Goal: Navigation & Orientation: Find specific page/section

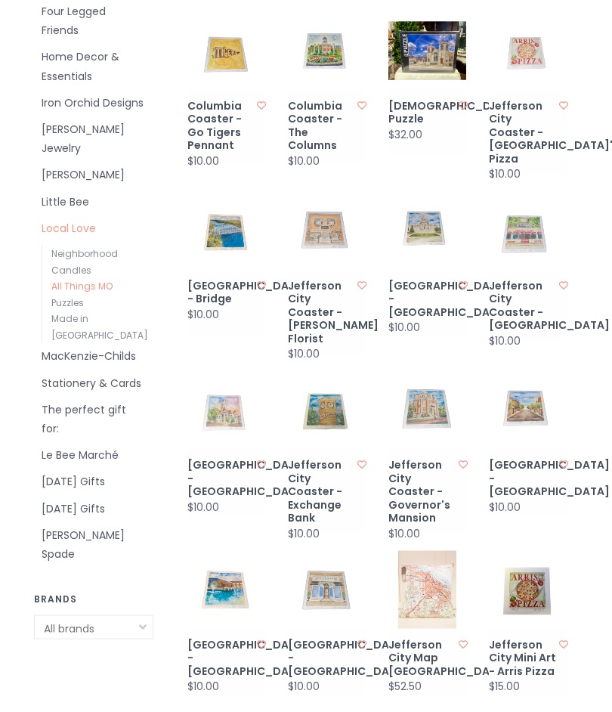
scroll to position [381, 0]
click at [422, 279] on link "Jefferson City Coaster - Capitol Building" at bounding box center [423, 299] width 70 height 40
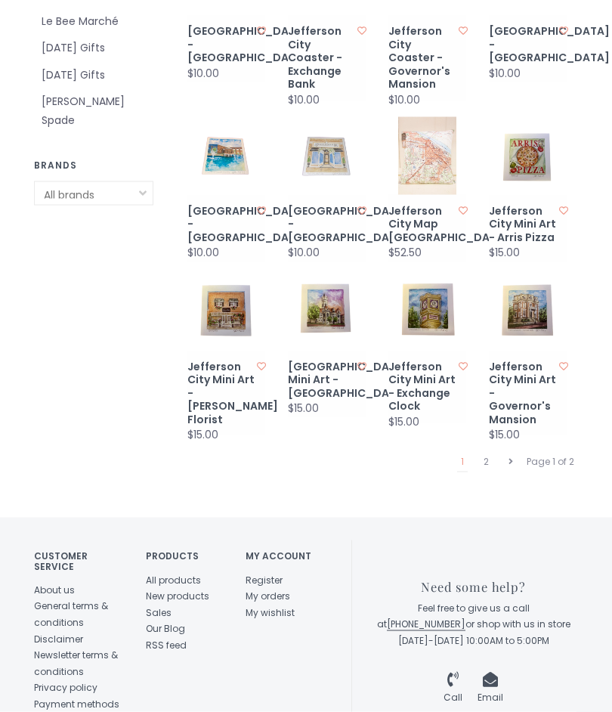
scroll to position [814, 0]
click at [512, 456] on icon at bounding box center [510, 460] width 5 height 9
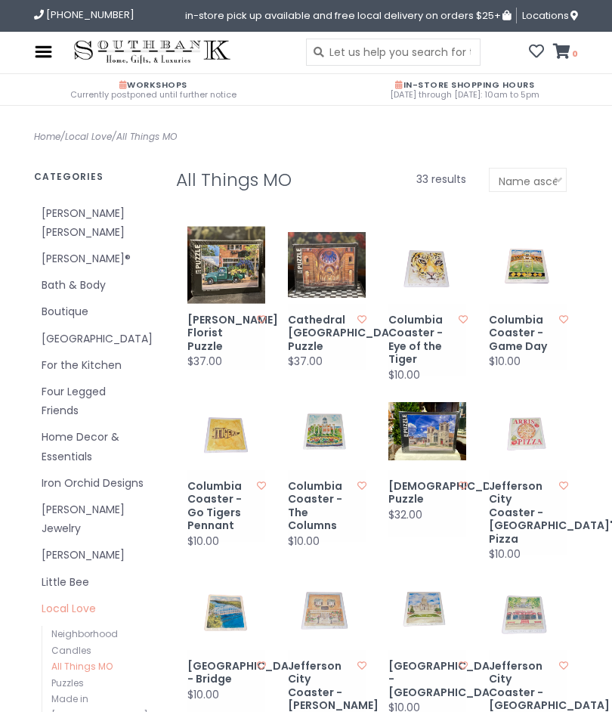
scroll to position [881, 0]
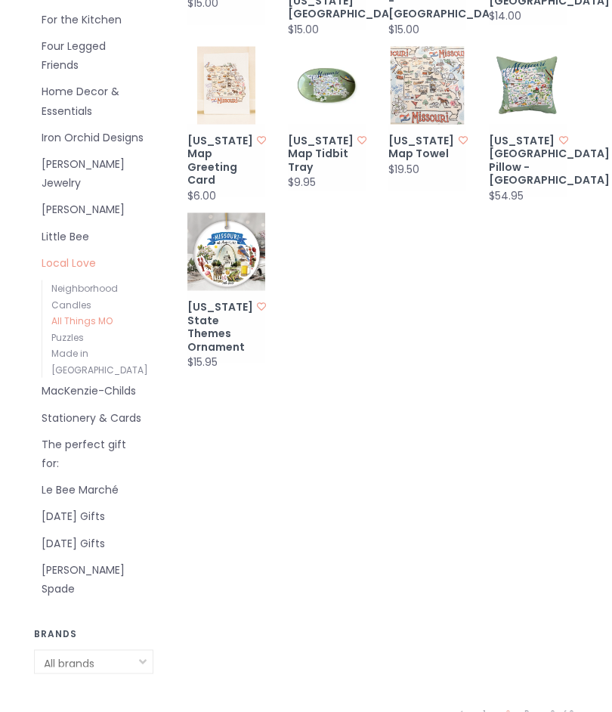
scroll to position [347, 0]
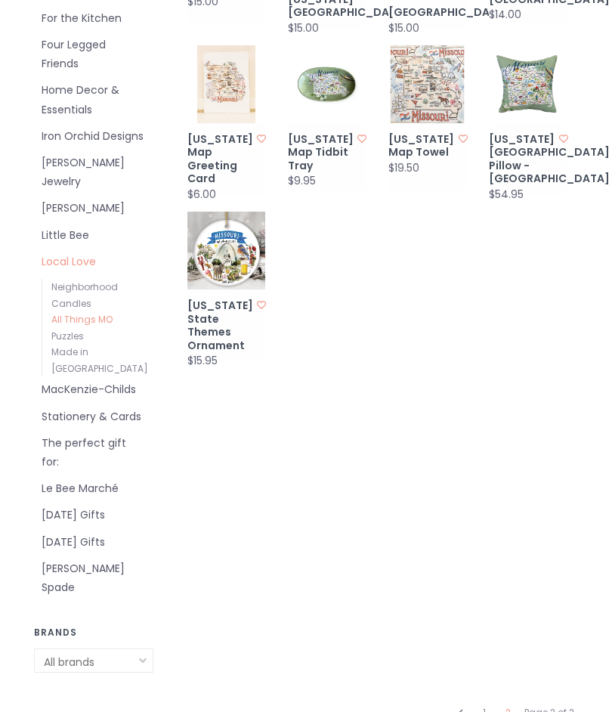
click at [148, 648] on select "All brands Southbank's" at bounding box center [93, 660] width 119 height 24
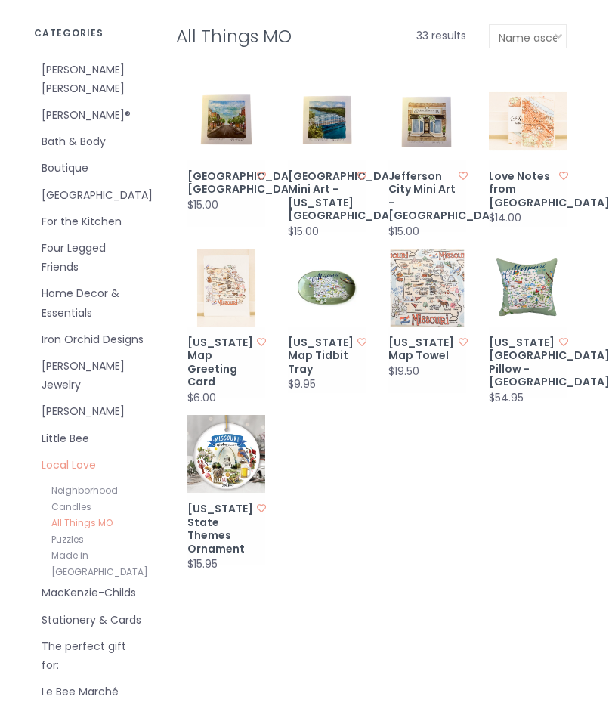
scroll to position [0, 0]
